Goal: Transaction & Acquisition: Purchase product/service

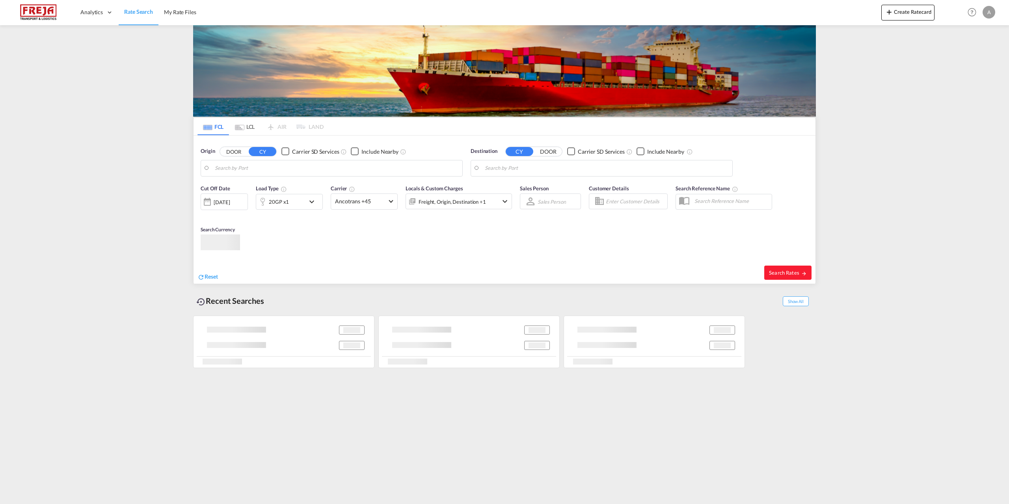
type input "[GEOGRAPHIC_DATA] ([GEOGRAPHIC_DATA]), DKCPH"
type input "[GEOGRAPHIC_DATA], [GEOGRAPHIC_DATA]"
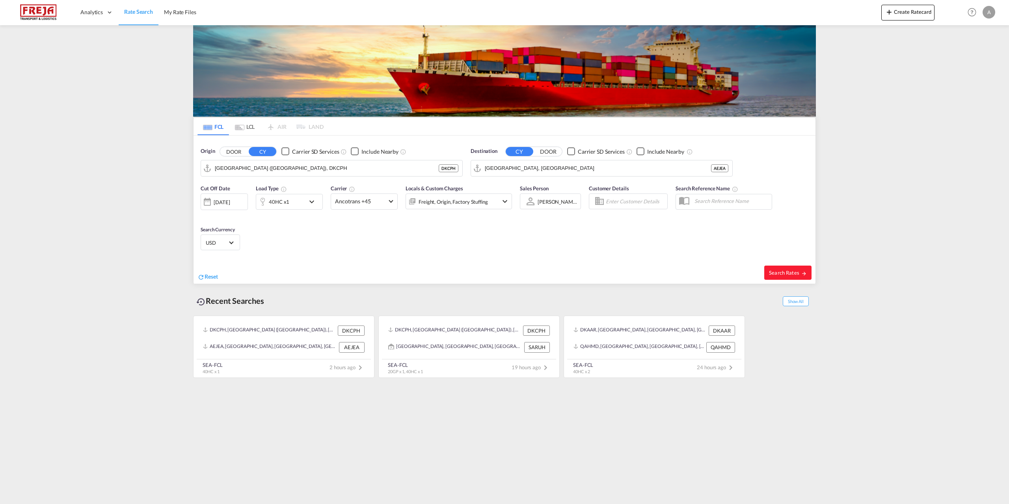
click at [244, 127] on md-tab-item "LCL" at bounding box center [245, 126] width 32 height 17
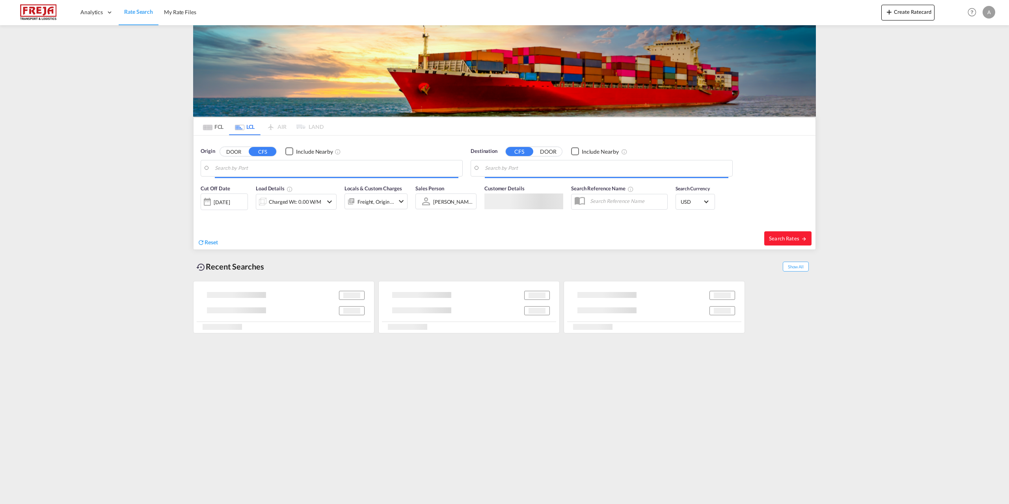
type input "DK-9352, [GEOGRAPHIC_DATA], [GEOGRAPHIC_DATA], [GEOGRAPHIC_DATA], [GEOGRAPHIC_D…"
type input "Caucedo, DOCAU"
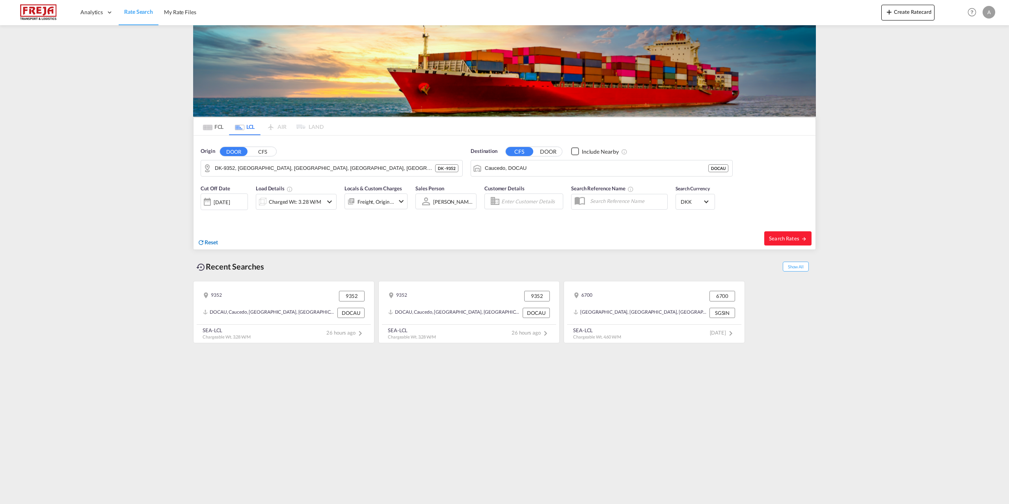
click at [217, 242] on span "Reset" at bounding box center [211, 242] width 13 height 7
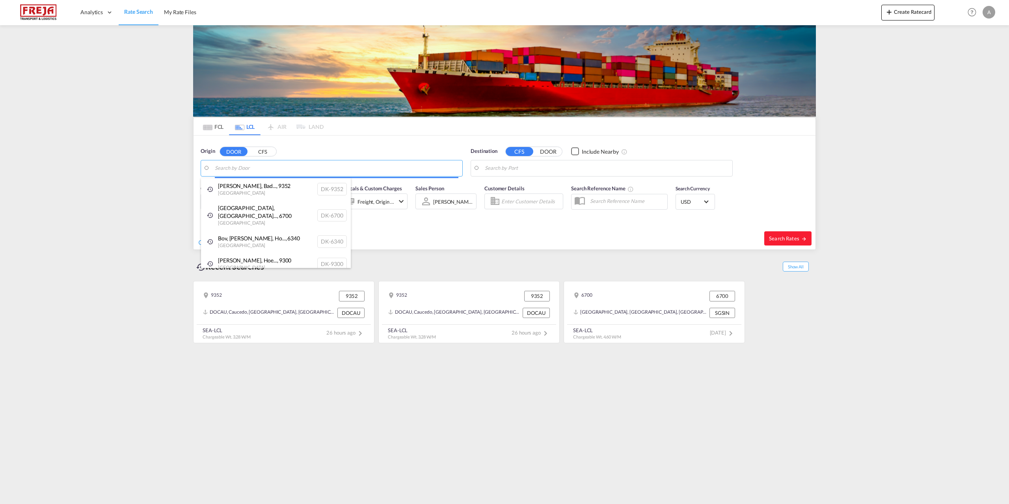
click at [237, 171] on body "Analytics Reports Dashboard Rate Search My Rate Files Analytics" at bounding box center [504, 252] width 1009 height 504
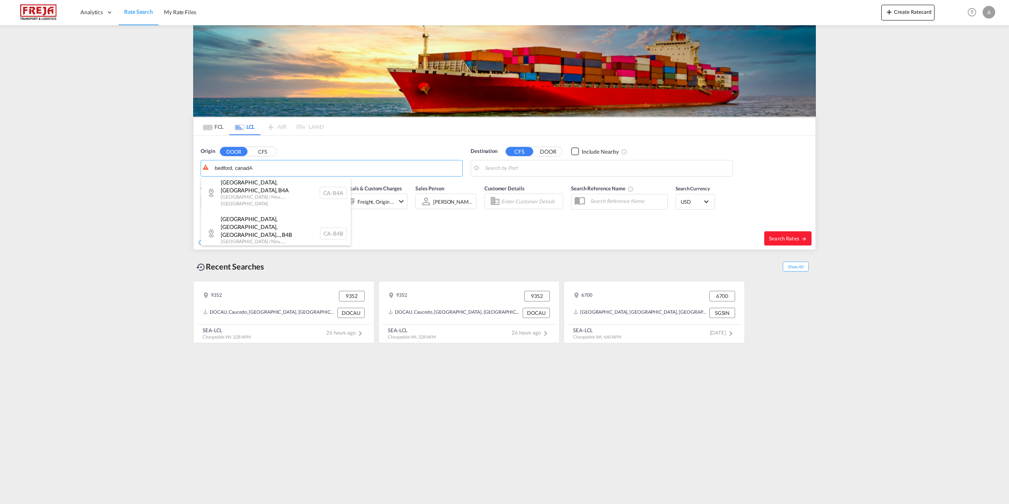
type input "bedford, canadA"
drag, startPoint x: 273, startPoint y: 166, endPoint x: 213, endPoint y: 162, distance: 60.1
click at [213, 162] on body "Analytics Reports Dashboard Rate Search My Rate Files Analytics" at bounding box center [504, 252] width 1009 height 504
click at [456, 168] on button "Clear Input" at bounding box center [455, 168] width 12 height 12
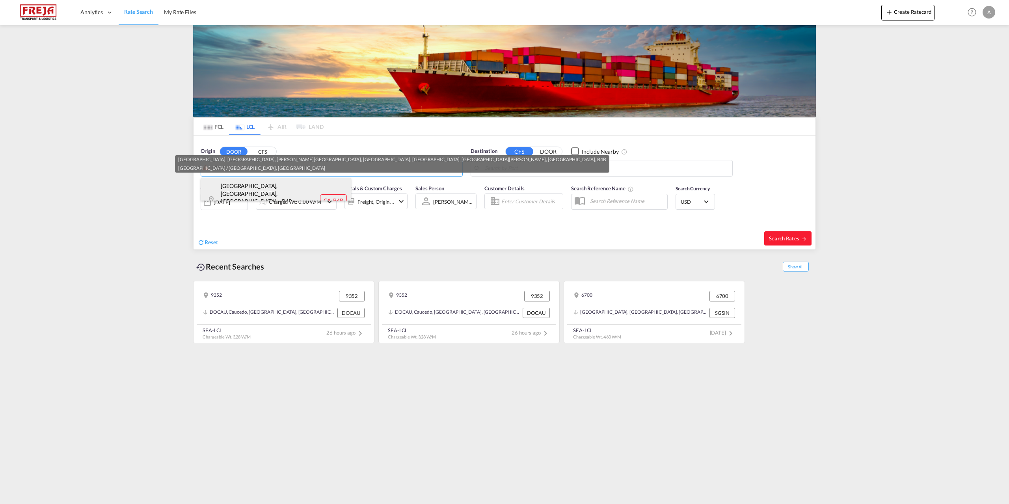
click at [260, 194] on div "[GEOGRAPHIC_DATA], [GEOGRAPHIC_DATA], [GEOGRAPHIC_DATA]... , B4B [GEOGRAPHIC_DA…" at bounding box center [276, 200] width 150 height 45
type input "CA-B4B, [GEOGRAPHIC_DATA], [GEOGRAPHIC_DATA], [PERSON_NAME][GEOGRAPHIC_DATA], […"
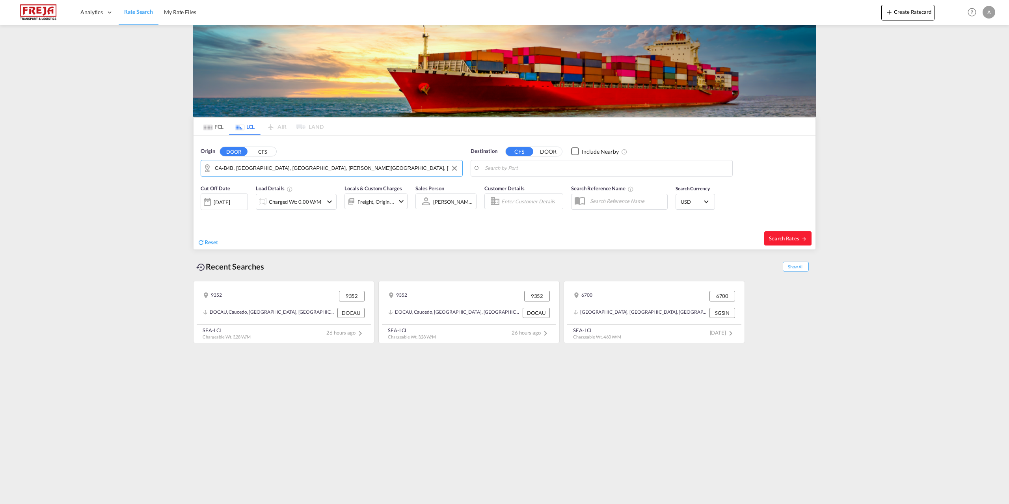
click at [534, 165] on body "Analytics Reports Dashboard Rate Search My Rate Files Analytics" at bounding box center [504, 252] width 1009 height 504
click at [514, 168] on body "Analytics Reports Dashboard Rate Search My Rate Files Analytics" at bounding box center [504, 252] width 1009 height 504
type input "ca-b4b"
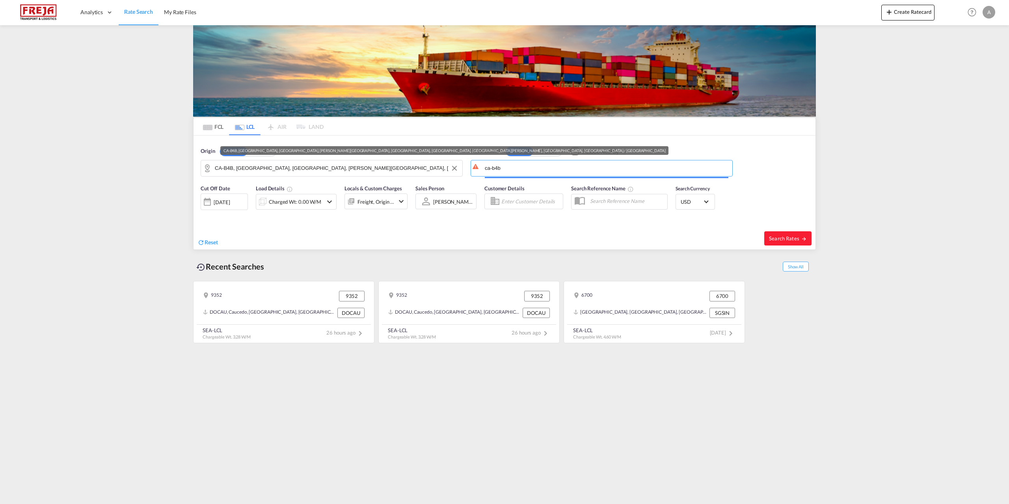
drag, startPoint x: 573, startPoint y: 172, endPoint x: 436, endPoint y: 167, distance: 137.3
click at [436, 167] on div "Origin DOOR CFS CA-B4B, [GEOGRAPHIC_DATA], [GEOGRAPHIC_DATA], [PERSON_NAME][GEO…" at bounding box center [505, 158] width 622 height 45
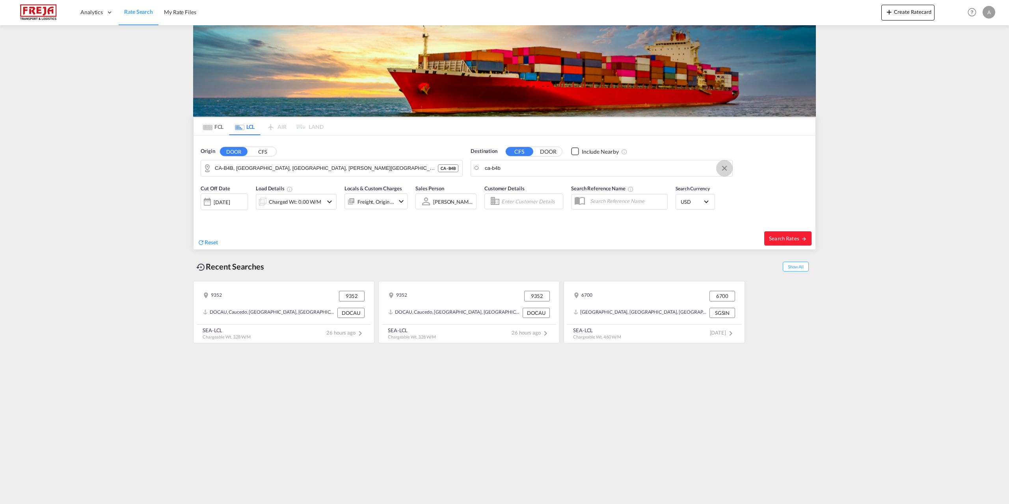
click at [724, 168] on button "Clear Input" at bounding box center [725, 168] width 12 height 12
paste input "CA-B4B, [GEOGRAPHIC_DATA], [GEOGRAPHIC_DATA], [PERSON_NAME][GEOGRAPHIC_DATA], […"
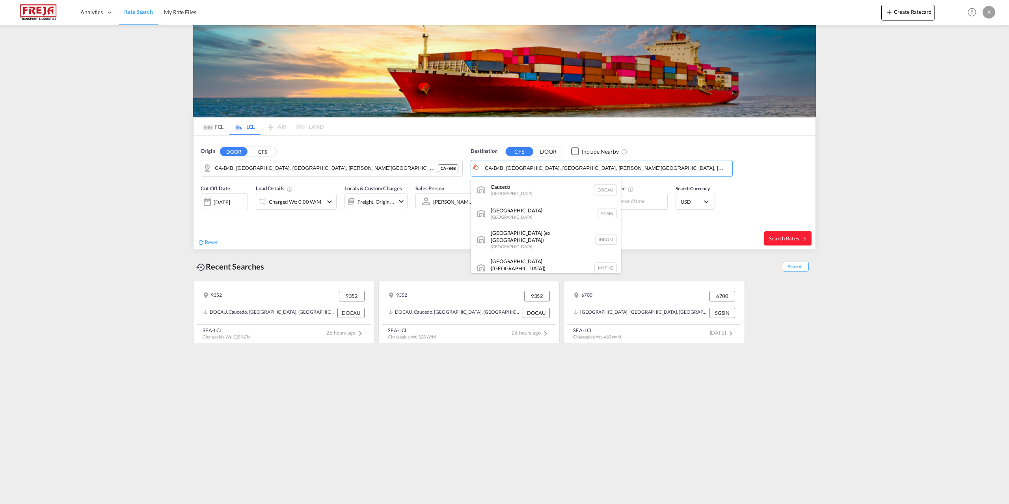
scroll to position [0, 35]
type input "CA-B4B, [GEOGRAPHIC_DATA], [GEOGRAPHIC_DATA], [PERSON_NAME][GEOGRAPHIC_DATA], […"
click at [212, 240] on span "Reset" at bounding box center [211, 242] width 13 height 7
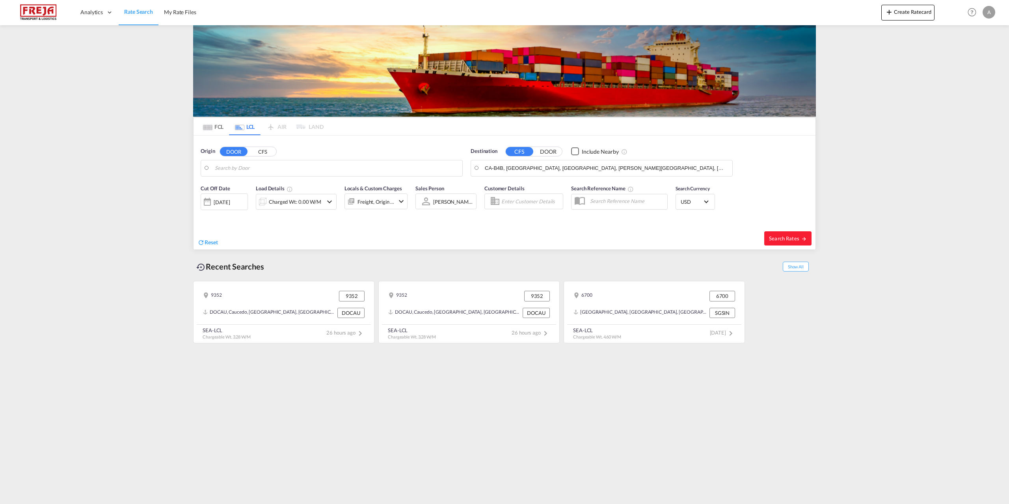
click at [253, 171] on body "Analytics Reports Dashboard Rate Search My Rate Files Analytics" at bounding box center [504, 252] width 1009 height 504
drag, startPoint x: 253, startPoint y: 171, endPoint x: 234, endPoint y: 169, distance: 18.7
click at [277, 166] on body "Analytics Reports Dashboard Rate Search My Rate Files Analytics" at bounding box center [504, 252] width 1009 height 504
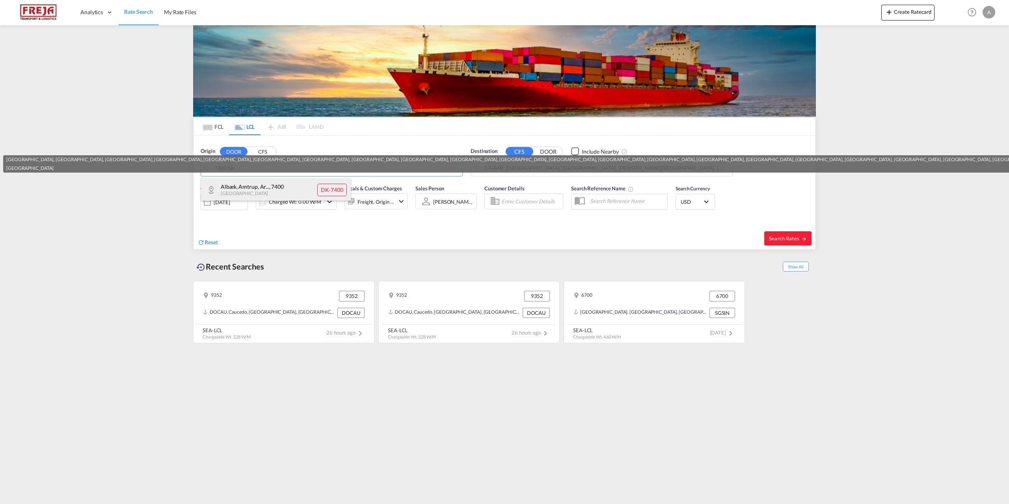
click at [253, 185] on div "Albæk, Amtrup, Ar... , 7400 [GEOGRAPHIC_DATA] DK-7400" at bounding box center [276, 190] width 150 height 24
type input "DK-7400, [GEOGRAPHIC_DATA], [GEOGRAPHIC_DATA], [GEOGRAPHIC_DATA], [GEOGRAPHIC_D…"
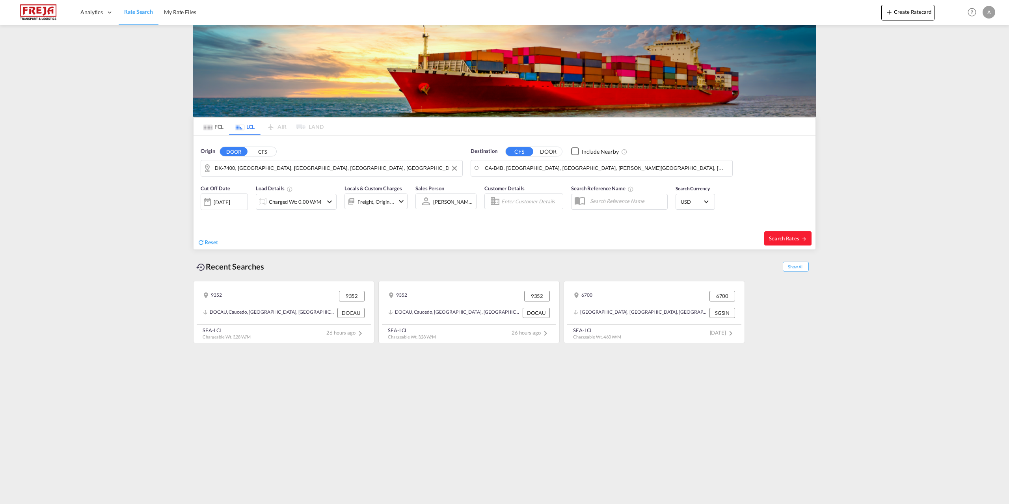
click at [330, 204] on md-icon "icon-chevron-down" at bounding box center [329, 201] width 9 height 9
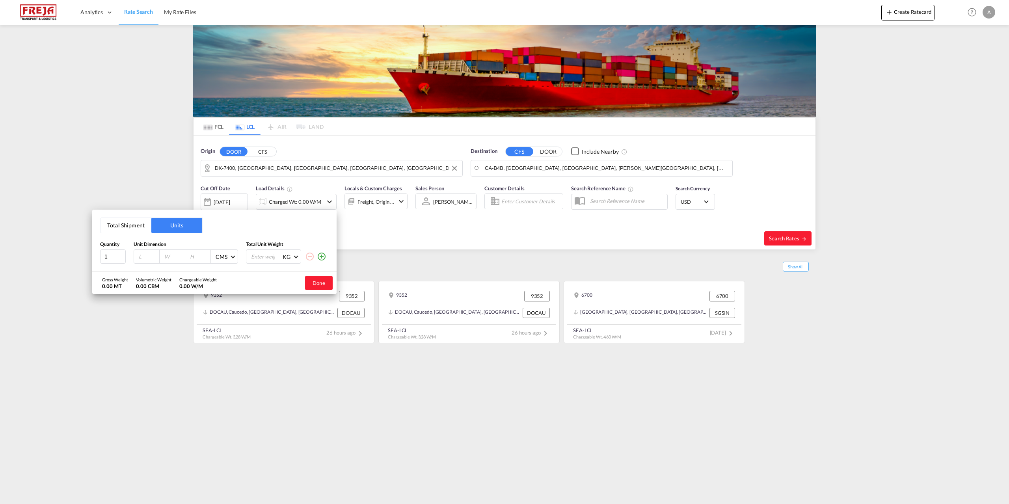
click at [323, 256] on md-icon "icon-plus-circle-outline" at bounding box center [321, 256] width 9 height 9
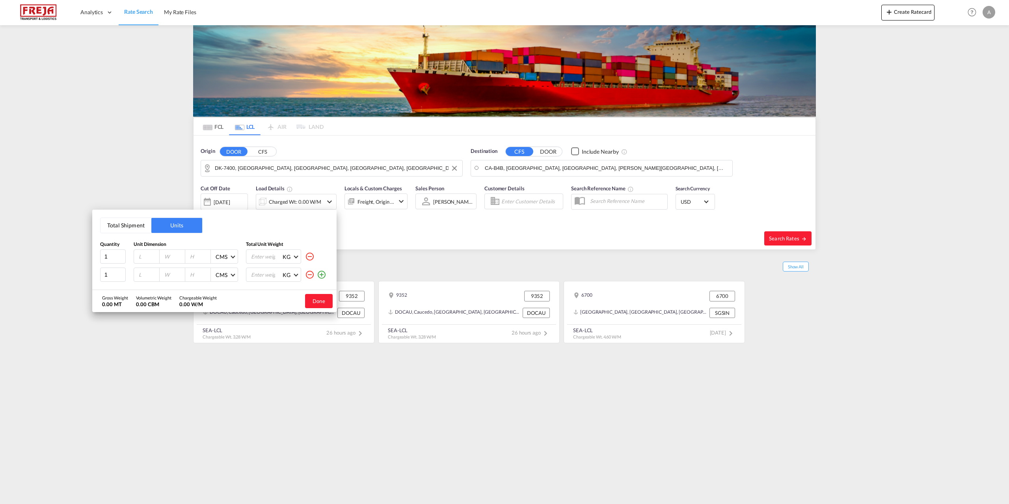
click at [144, 259] on input "number" at bounding box center [148, 256] width 21 height 7
type input "120"
type input "80"
type input "160"
type input "230"
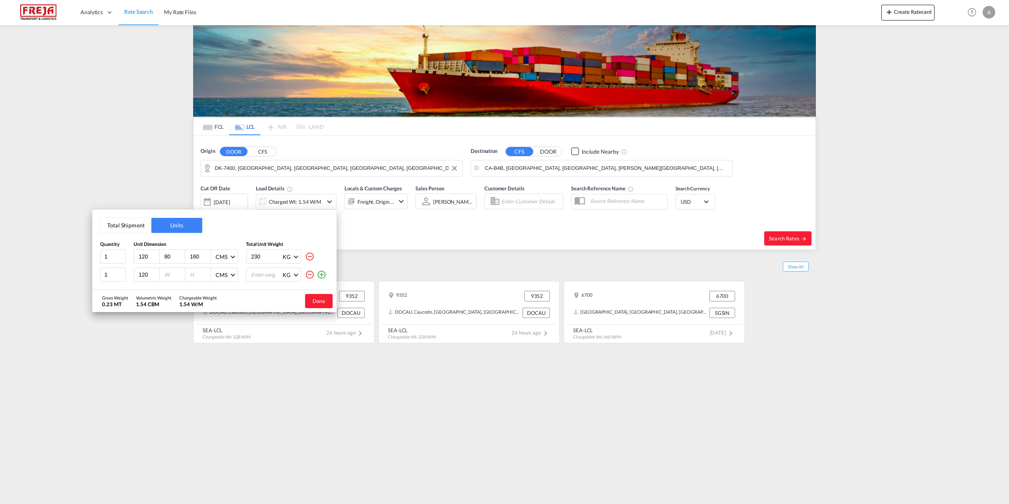
type input "120"
type input "80"
type input "200"
type input "230"
click at [320, 300] on button "Done" at bounding box center [319, 301] width 28 height 14
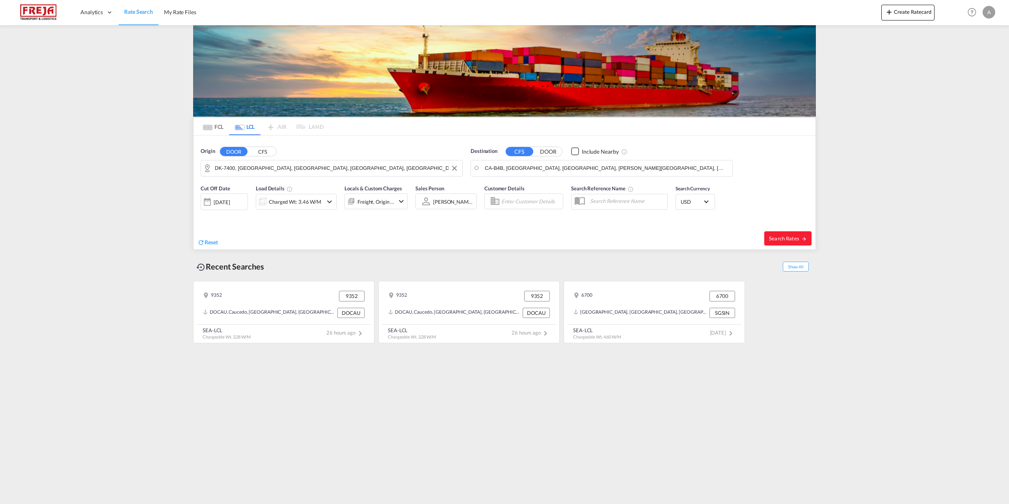
click at [403, 199] on md-icon "icon-chevron-down" at bounding box center [401, 201] width 9 height 9
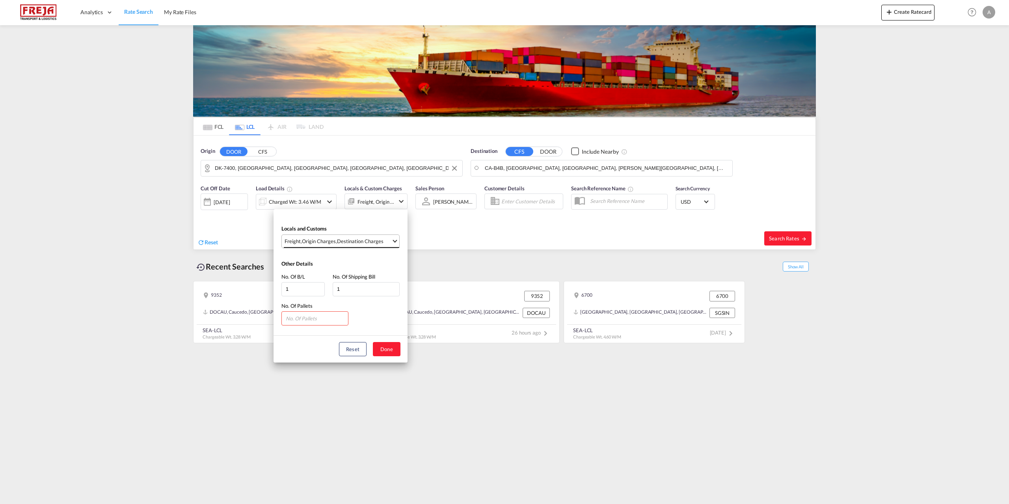
click at [392, 239] on md-select-value "Freight , Origin Charges , Destination Charges" at bounding box center [341, 241] width 115 height 13
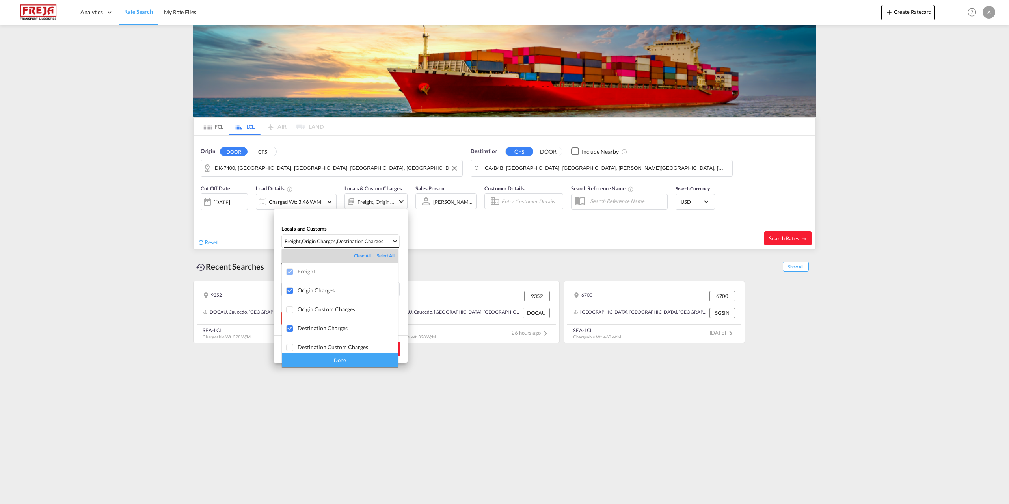
scroll to position [4, 0]
click at [381, 362] on div "Done" at bounding box center [340, 361] width 116 height 14
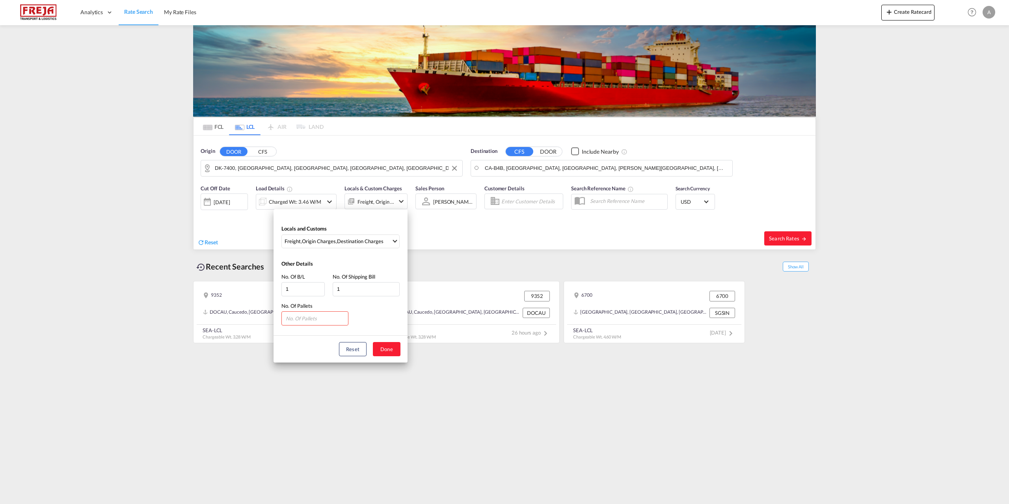
click at [547, 152] on div "Locals and Customs Freight , Origin Charges , Destination Charges Other Details…" at bounding box center [504, 252] width 1009 height 504
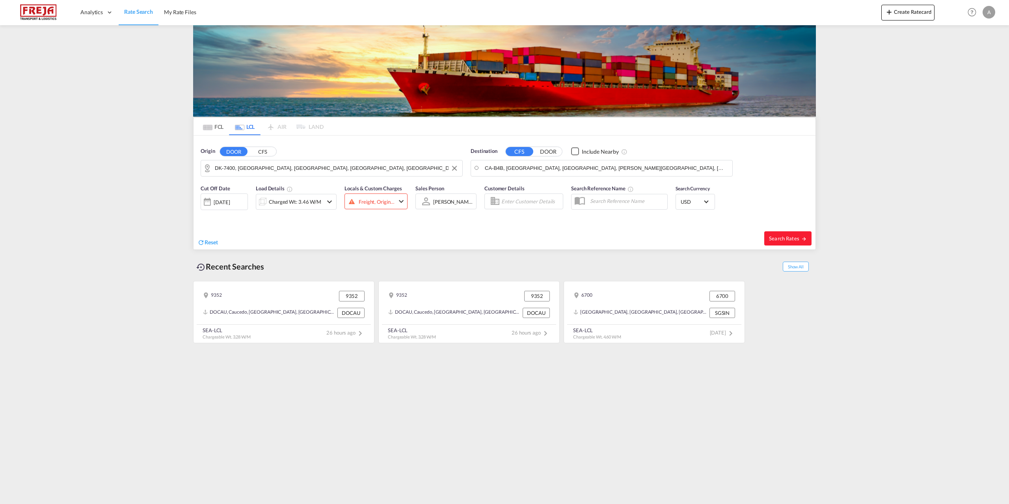
click at [548, 151] on button "DOOR" at bounding box center [548, 151] width 28 height 9
click at [790, 238] on span "Search Rates" at bounding box center [788, 238] width 38 height 6
click at [726, 170] on button "Clear Input" at bounding box center [725, 168] width 12 height 12
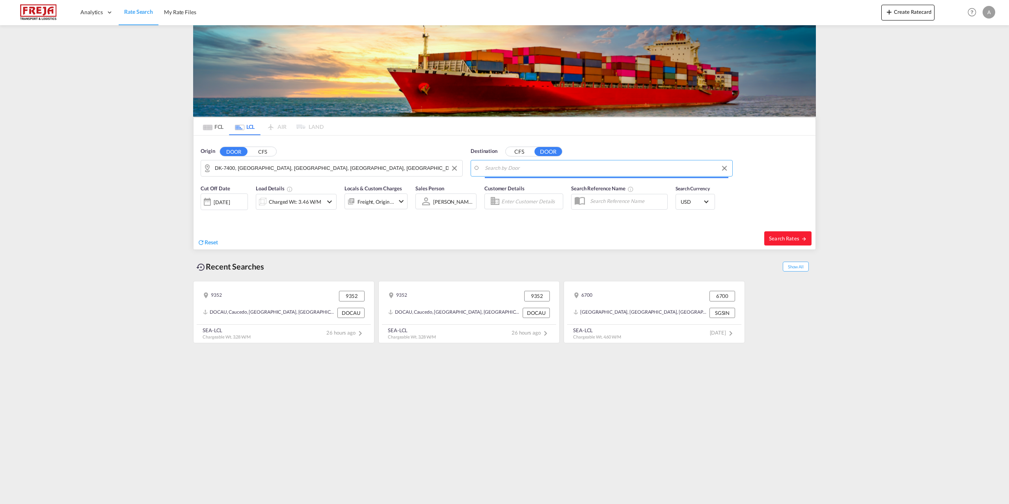
scroll to position [0, 0]
click at [537, 163] on input "Search by Door" at bounding box center [607, 168] width 244 height 12
paste input "[STREET_ADDRESS]"
type input "[STREET_ADDRESS]"
